Goal: Task Accomplishment & Management: Use online tool/utility

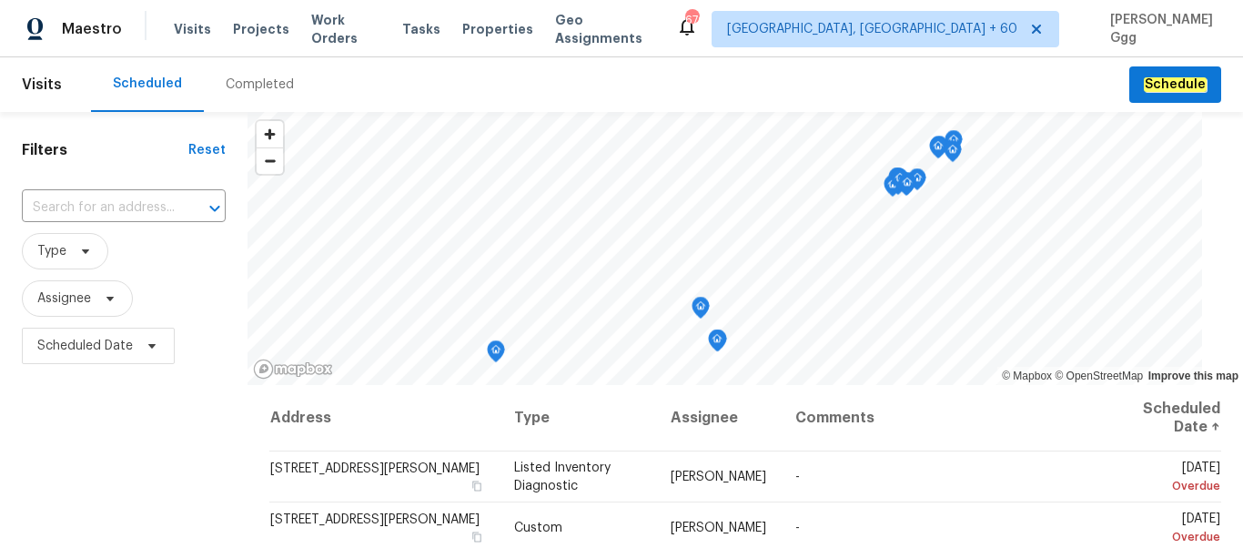
click at [256, 78] on div "Completed" at bounding box center [260, 85] width 68 height 18
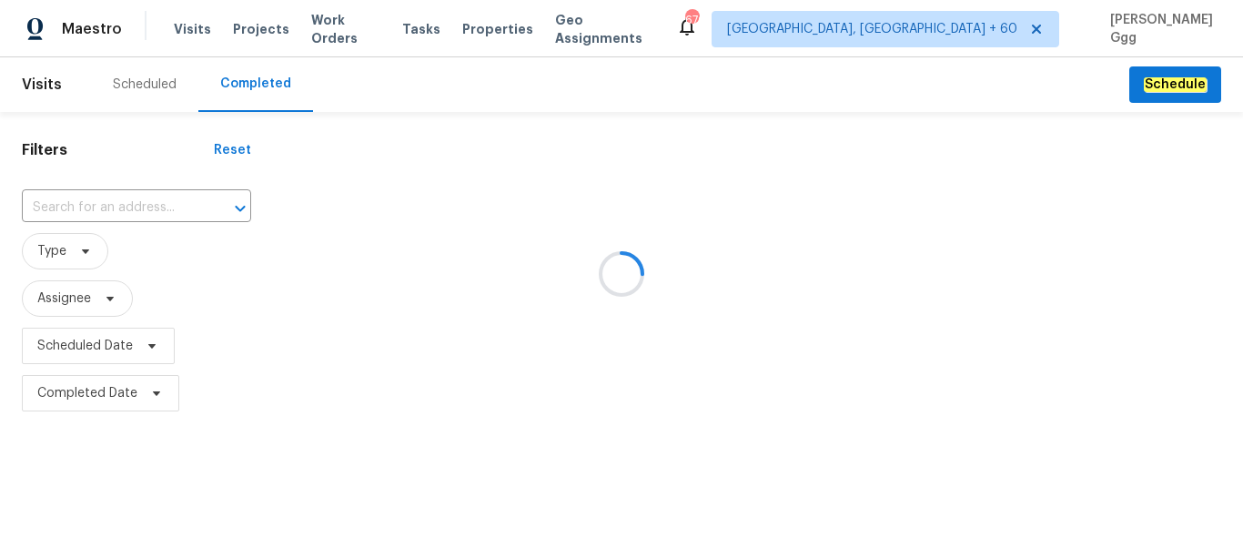
click at [106, 212] on div at bounding box center [621, 274] width 1243 height 548
click at [90, 201] on div at bounding box center [621, 274] width 1243 height 548
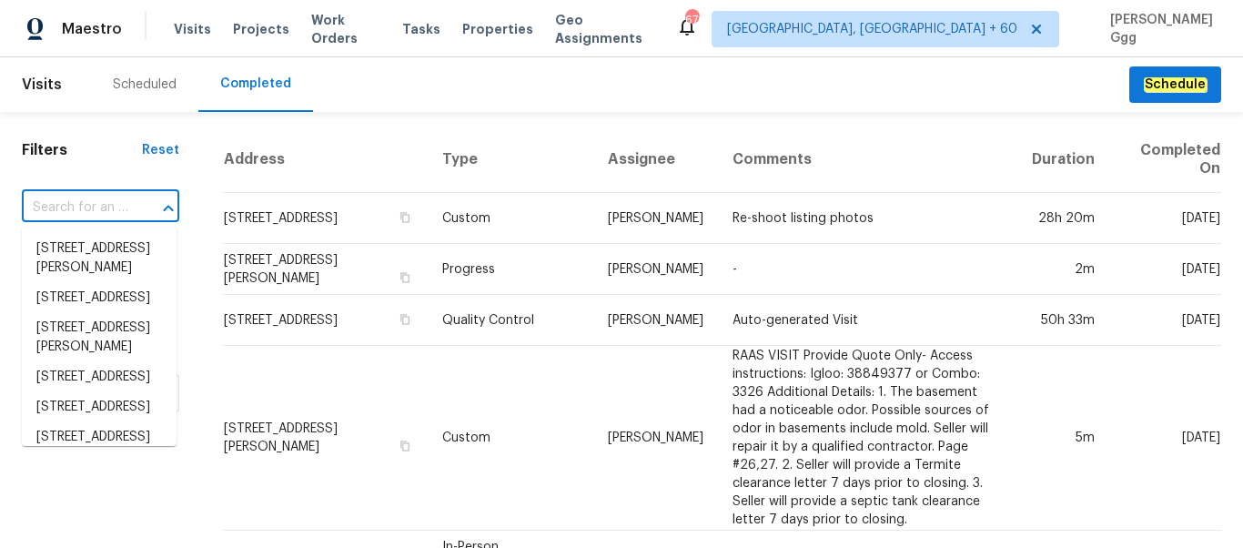
click at [90, 201] on input "text" at bounding box center [75, 208] width 106 height 28
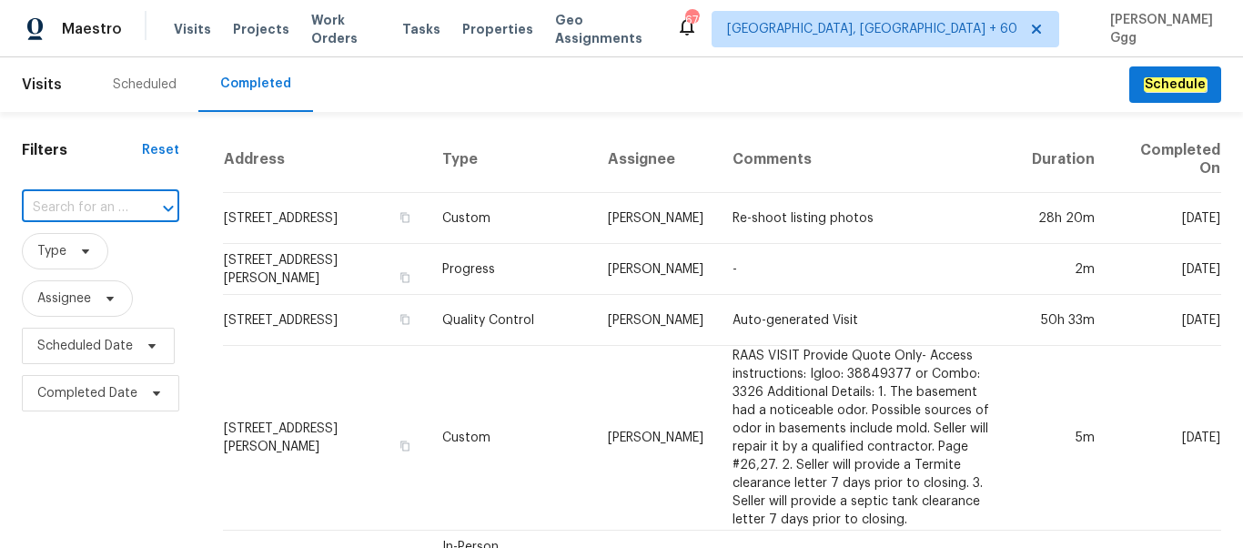
paste input "[STREET_ADDRESS]"
type input "[STREET_ADDRESS]"
click at [95, 253] on li "[STREET_ADDRESS]" at bounding box center [99, 249] width 155 height 30
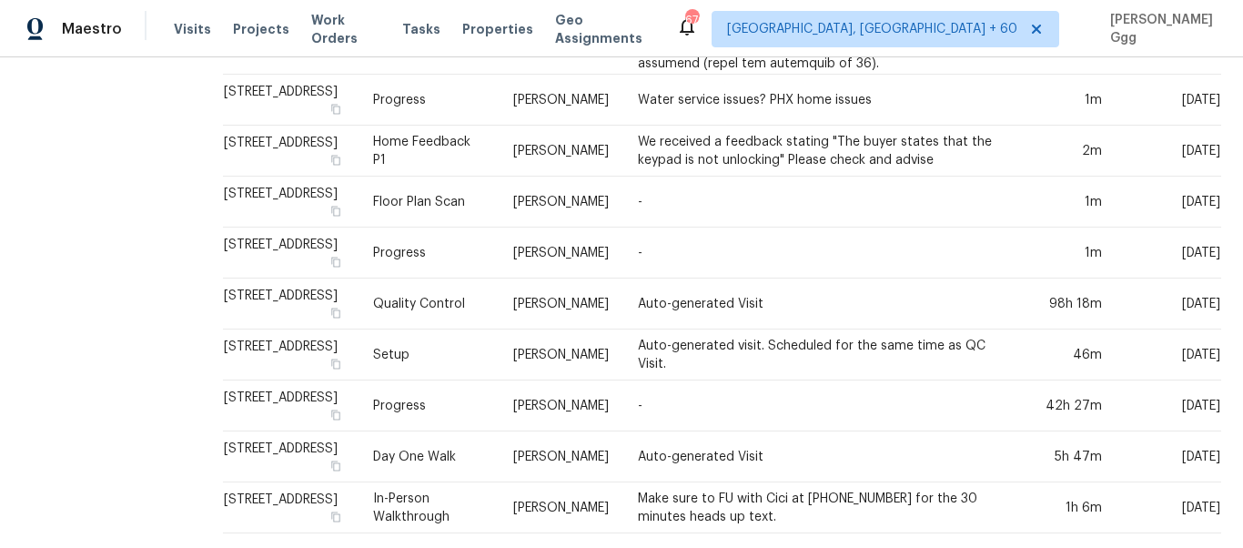
scroll to position [1831, 0]
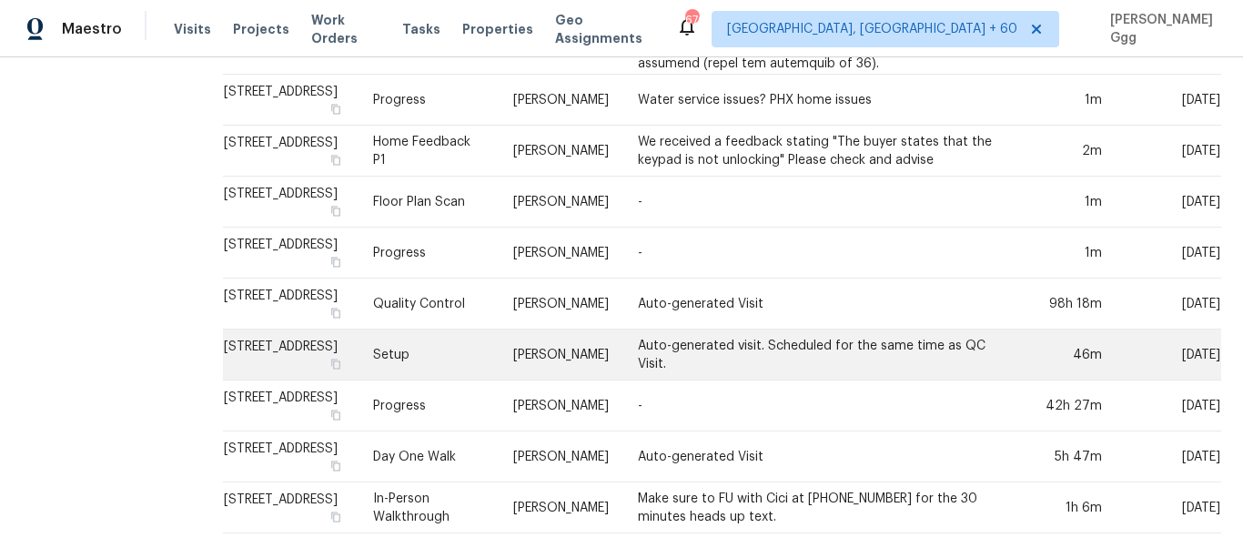
click at [480, 329] on td "Setup" at bounding box center [429, 354] width 140 height 51
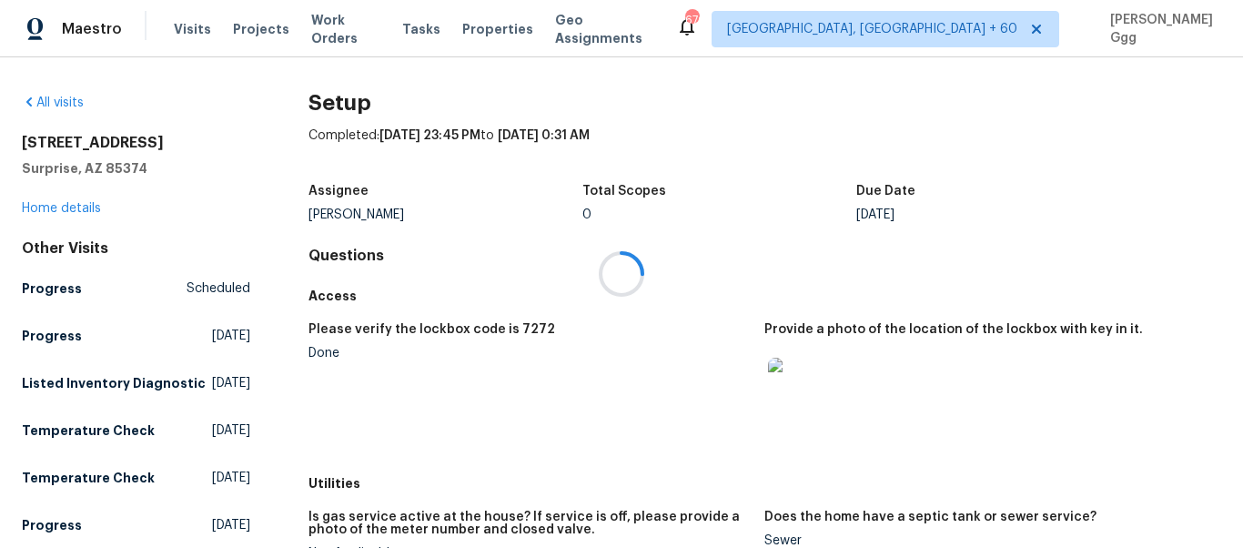
click at [43, 203] on div at bounding box center [621, 274] width 1243 height 548
click at [48, 215] on div "[STREET_ADDRESS] Home details" at bounding box center [136, 176] width 228 height 84
click at [57, 206] on link "Home details" at bounding box center [61, 208] width 79 height 13
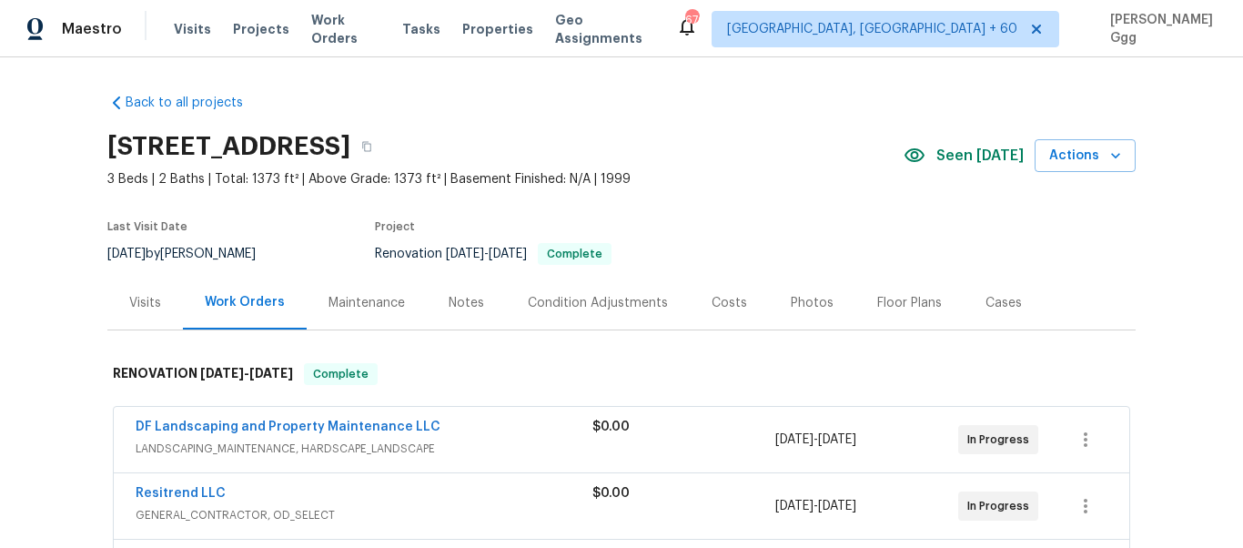
click at [791, 304] on div "Photos" at bounding box center [812, 303] width 43 height 18
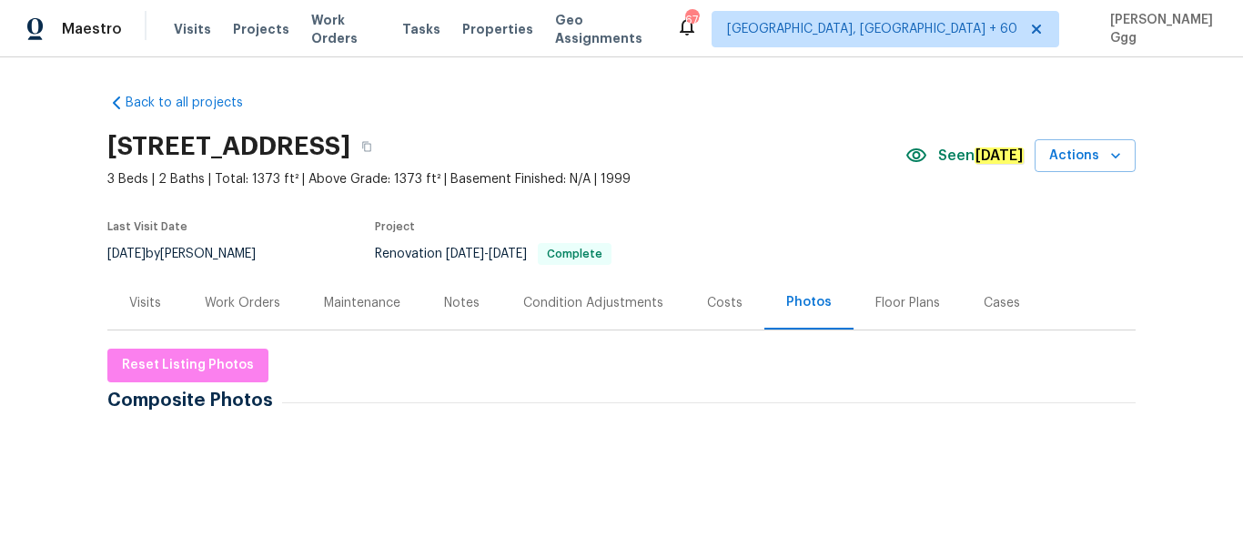
scroll to position [382, 0]
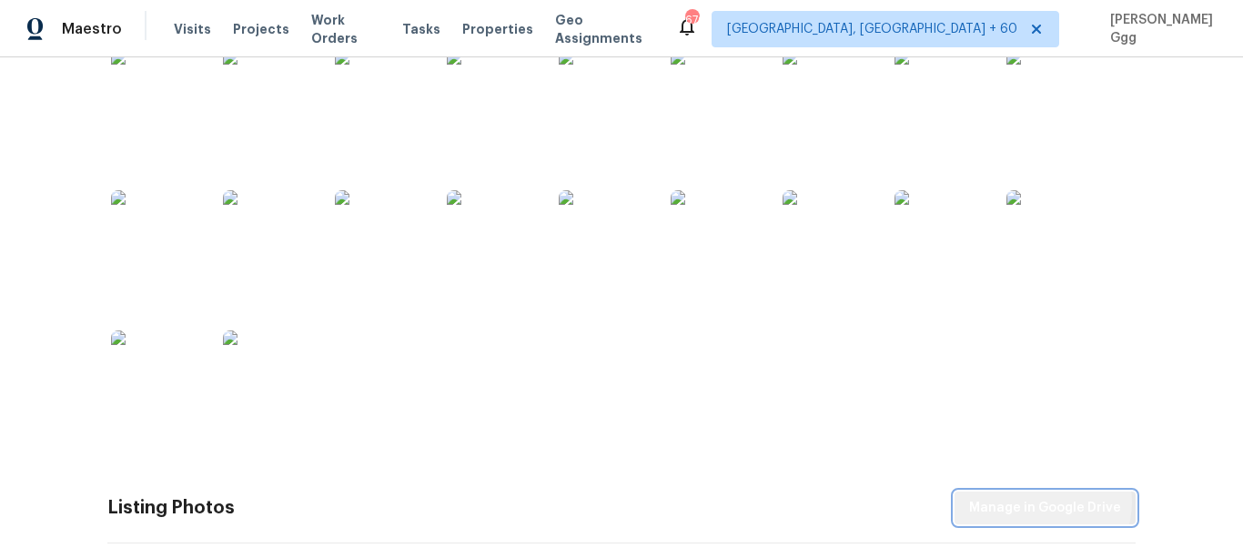
click at [1039, 502] on span "Manage in Google Drive" at bounding box center [1045, 508] width 152 height 23
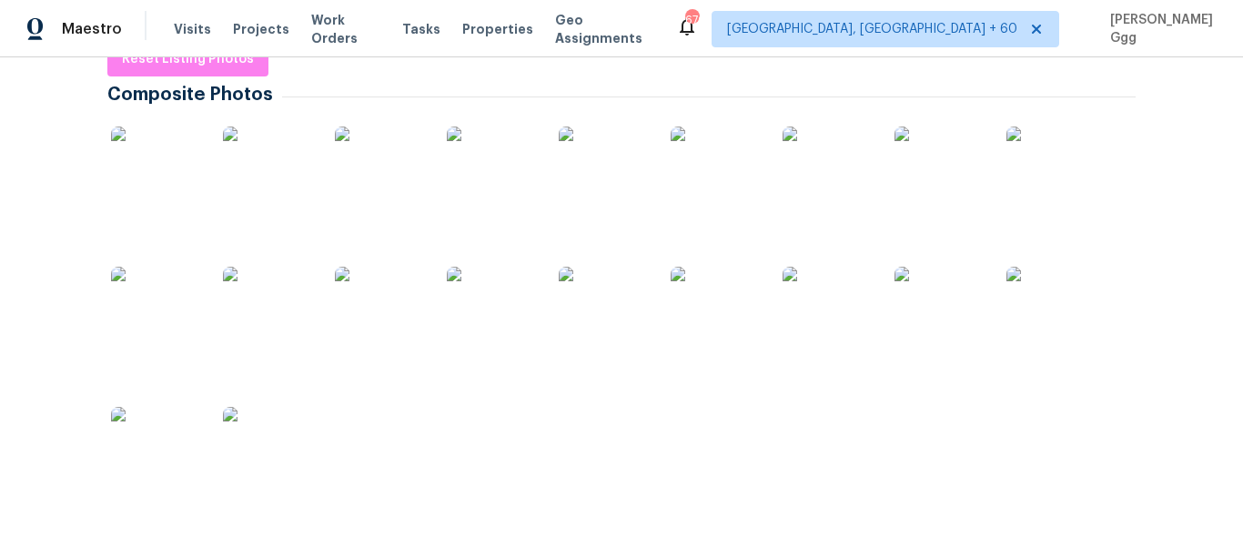
scroll to position [153, 0]
